Goal: Find specific page/section: Find specific page/section

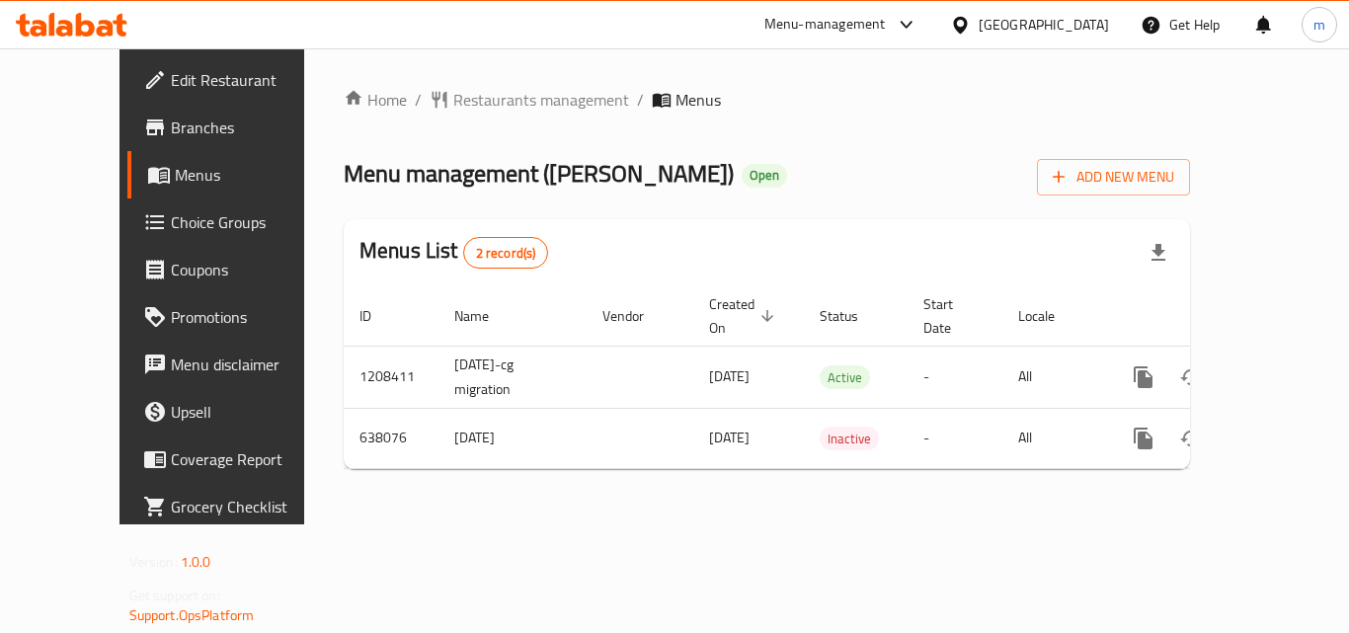
click at [1074, 30] on div "[GEOGRAPHIC_DATA]" at bounding box center [1044, 25] width 130 height 22
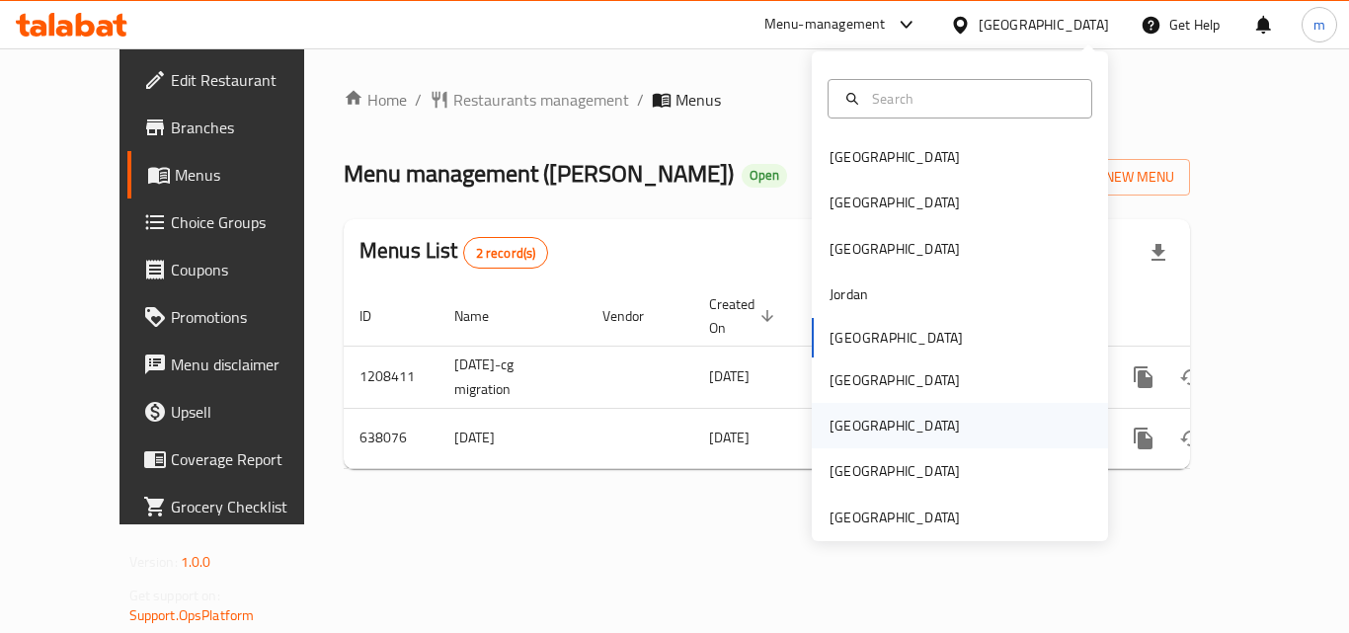
click at [830, 420] on div "[GEOGRAPHIC_DATA]" at bounding box center [895, 426] width 130 height 22
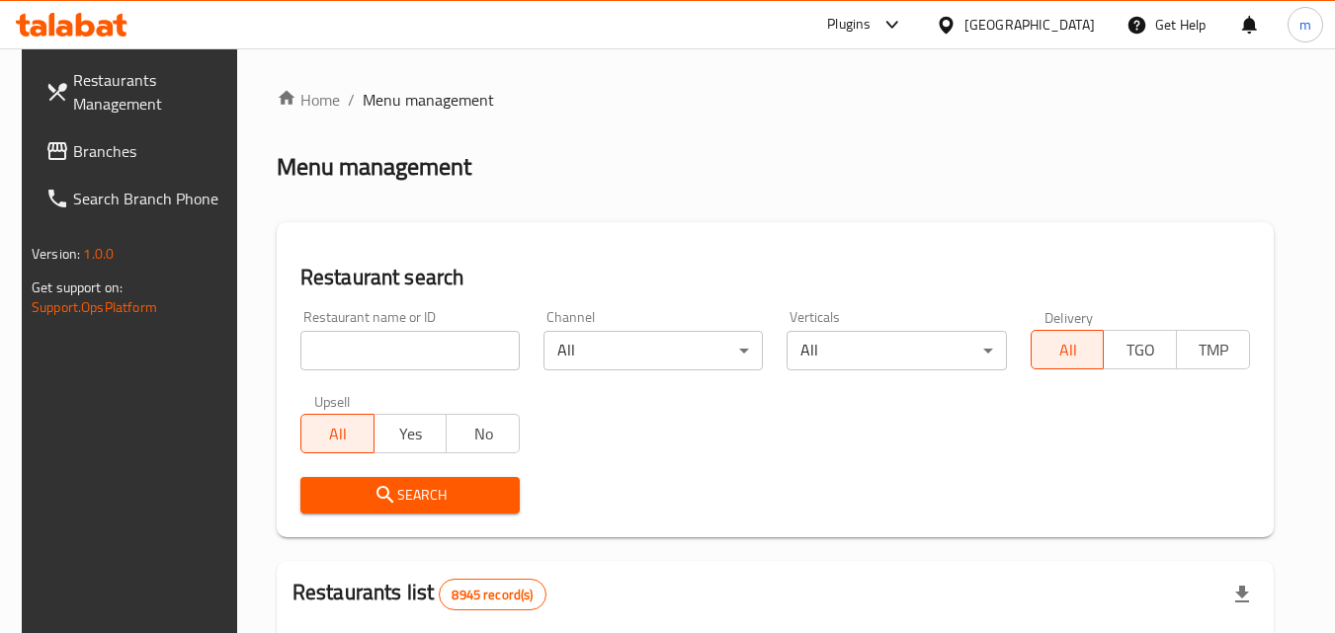
click at [83, 139] on span "Branches" at bounding box center [151, 151] width 156 height 24
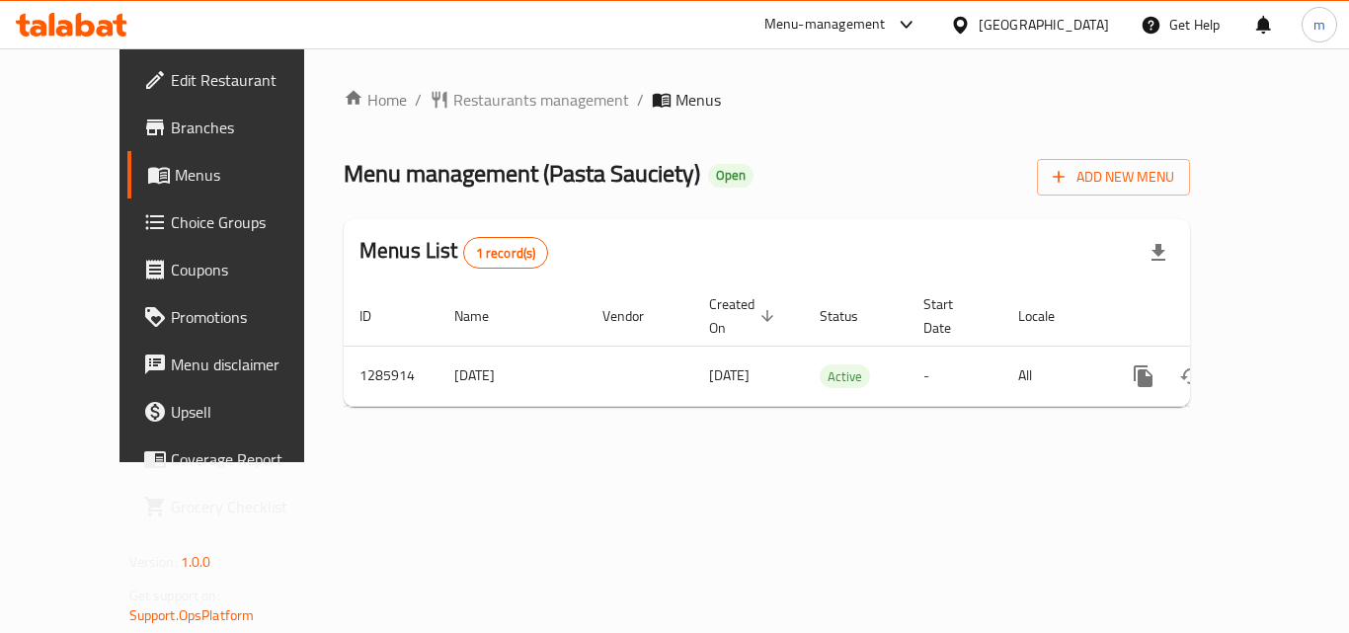
click at [1014, 21] on div "[GEOGRAPHIC_DATA]" at bounding box center [1044, 25] width 130 height 22
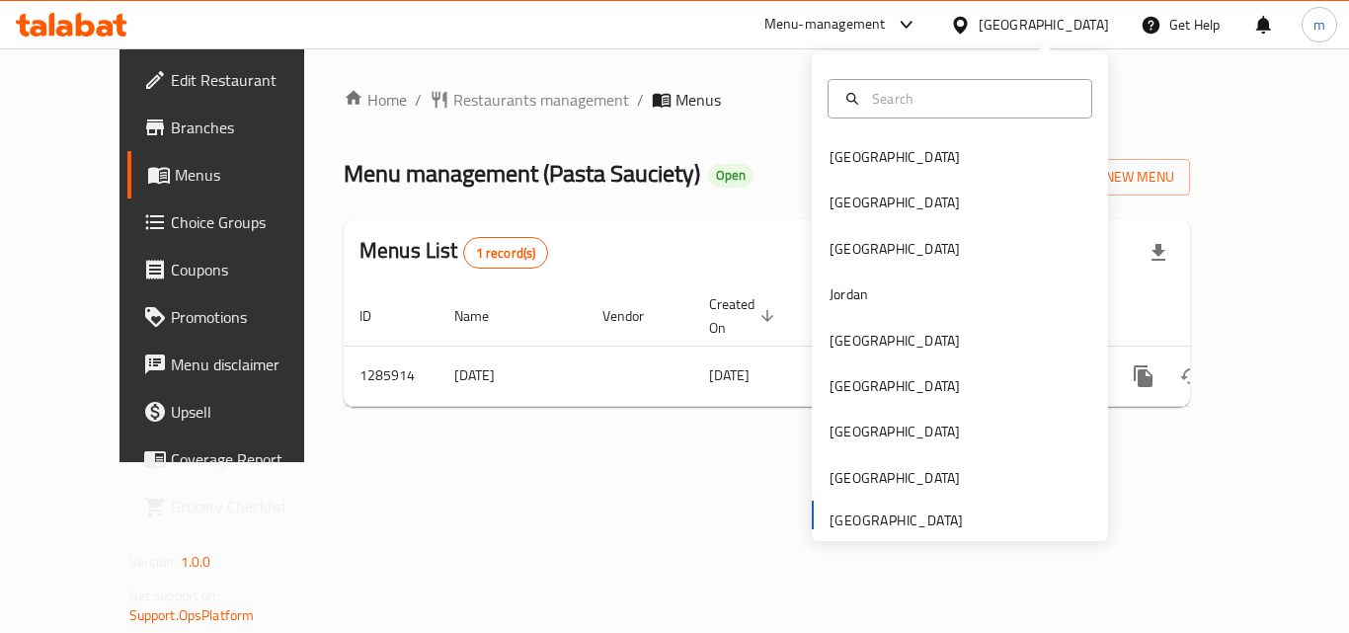
click at [65, 20] on icon at bounding box center [72, 25] width 112 height 24
